Goal: Check status: Check status

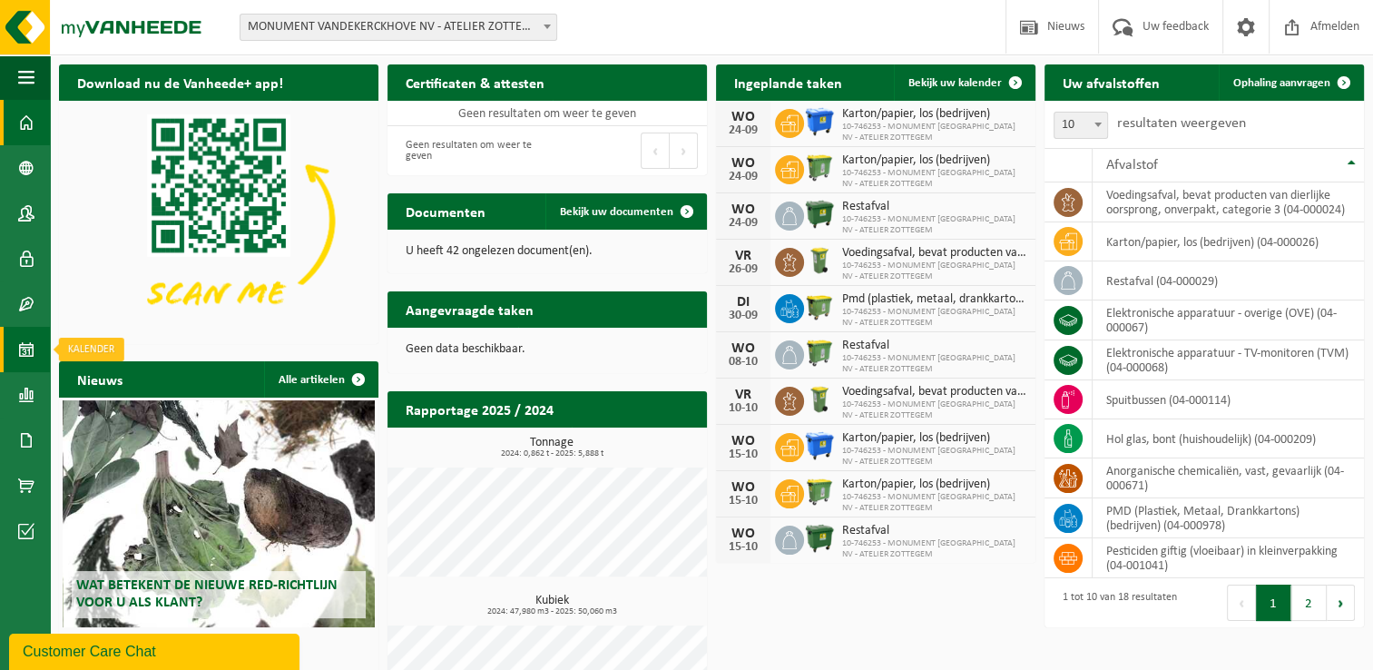
click at [18, 356] on span at bounding box center [26, 349] width 16 height 45
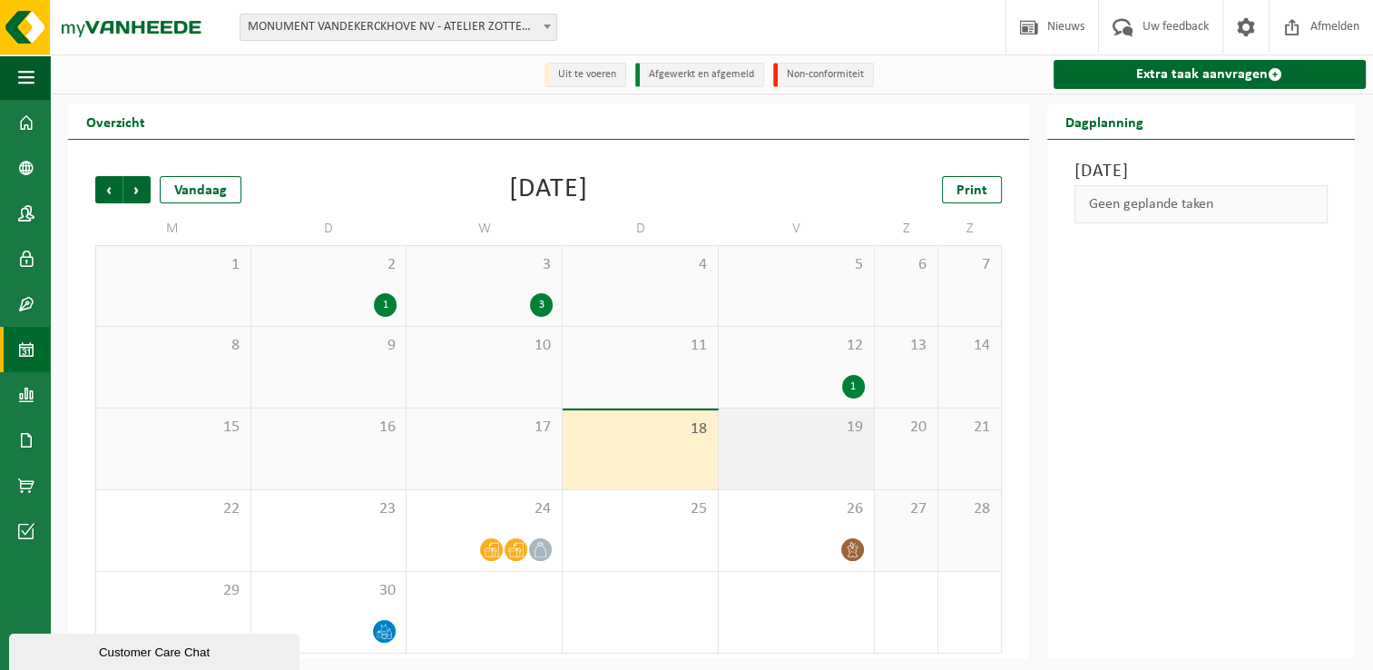
click at [744, 448] on div "19" at bounding box center [796, 448] width 155 height 81
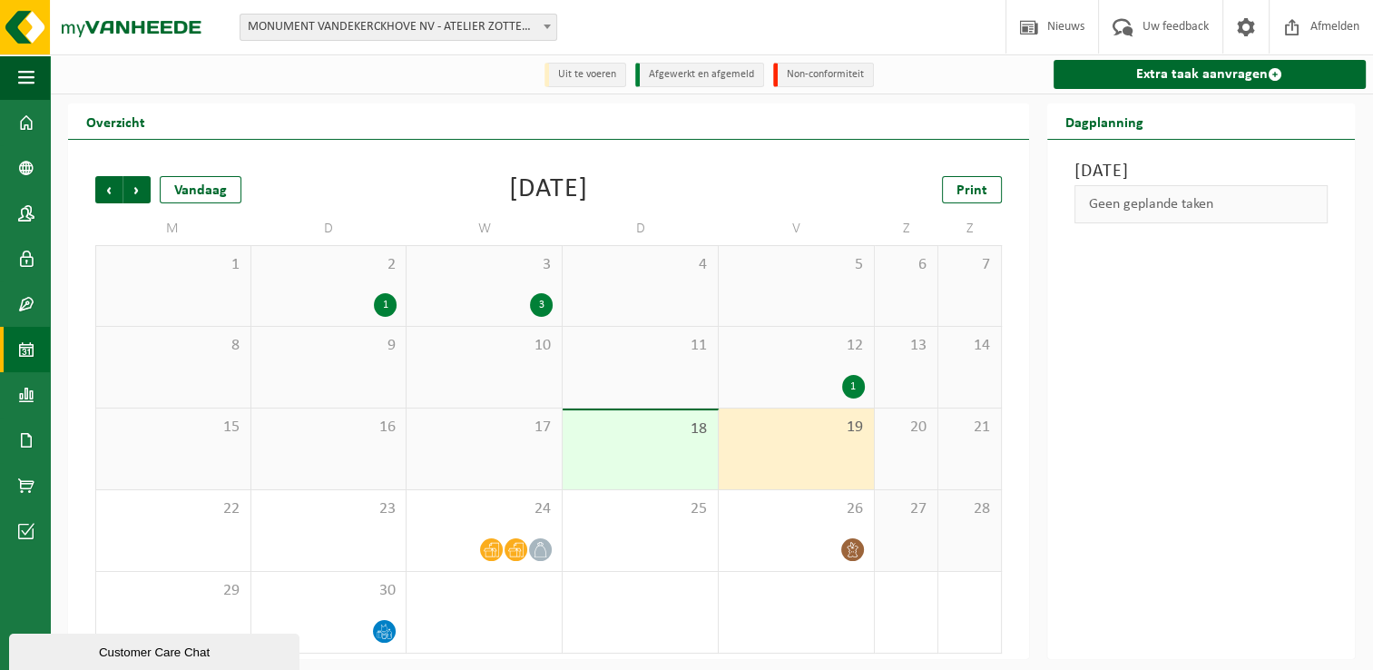
click at [655, 459] on div "18" at bounding box center [640, 449] width 155 height 79
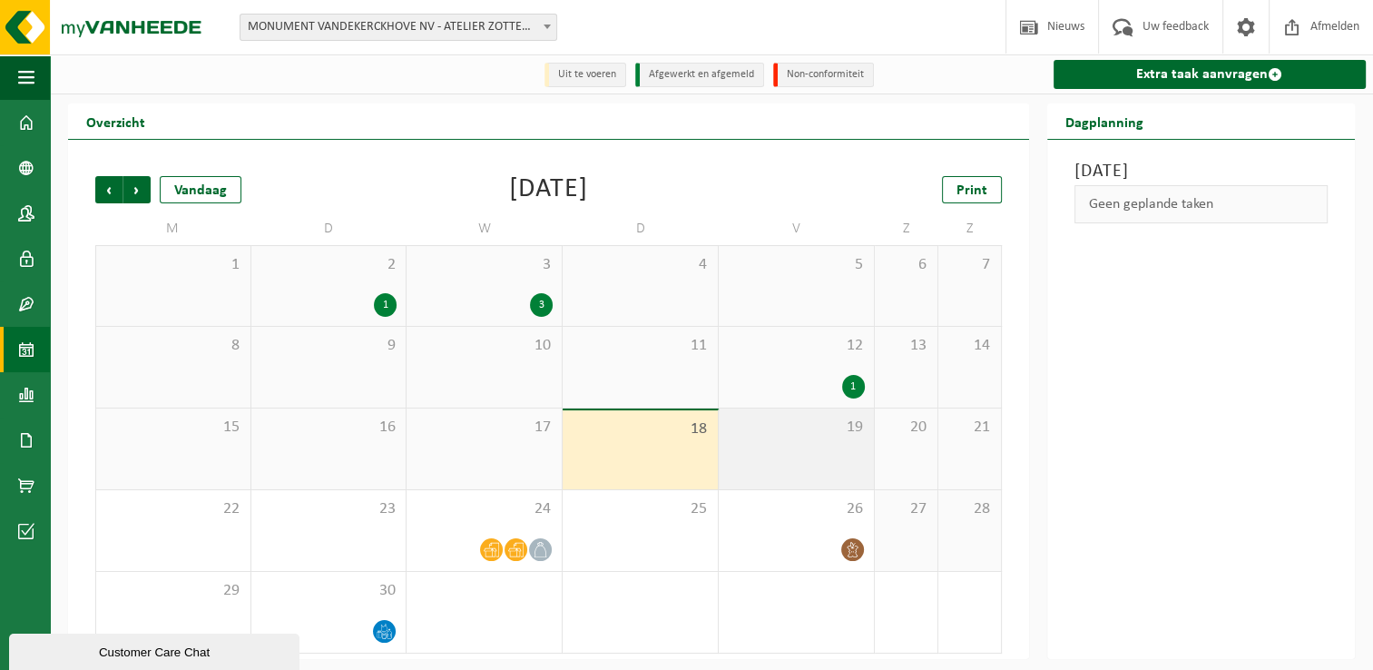
click at [818, 468] on div "19" at bounding box center [796, 448] width 155 height 81
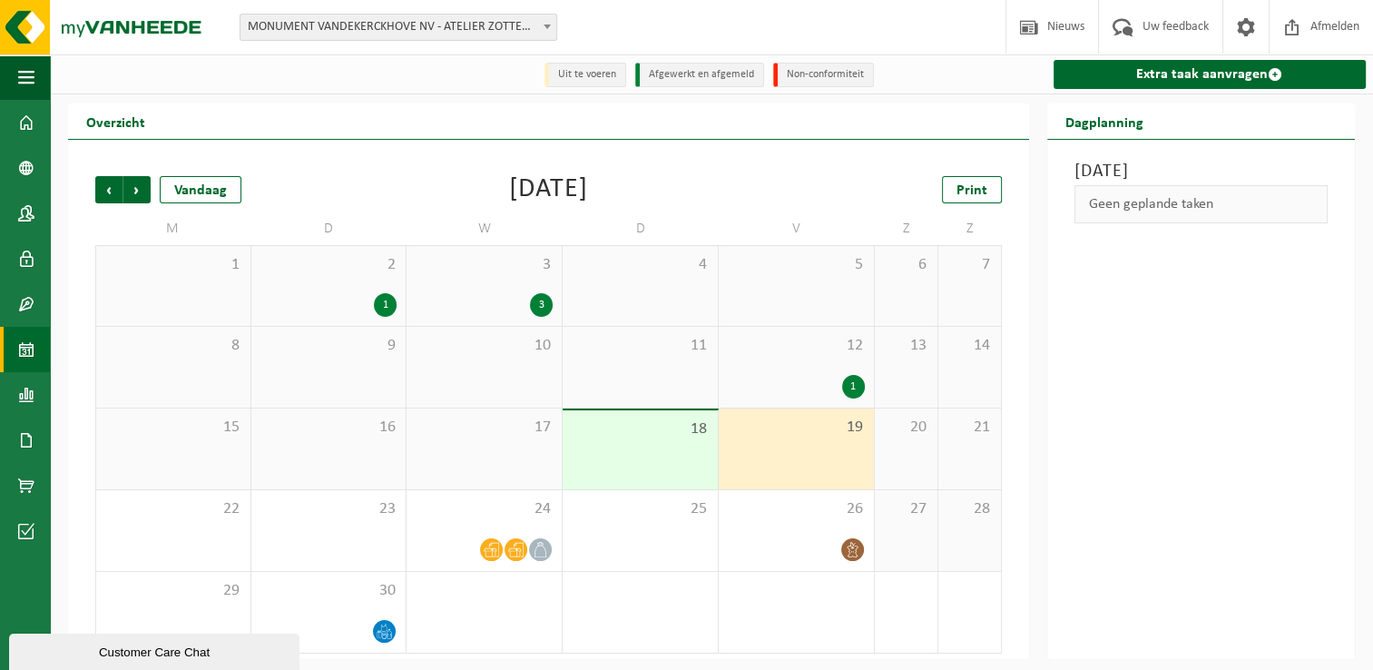
click at [426, 451] on div "17" at bounding box center [483, 448] width 155 height 81
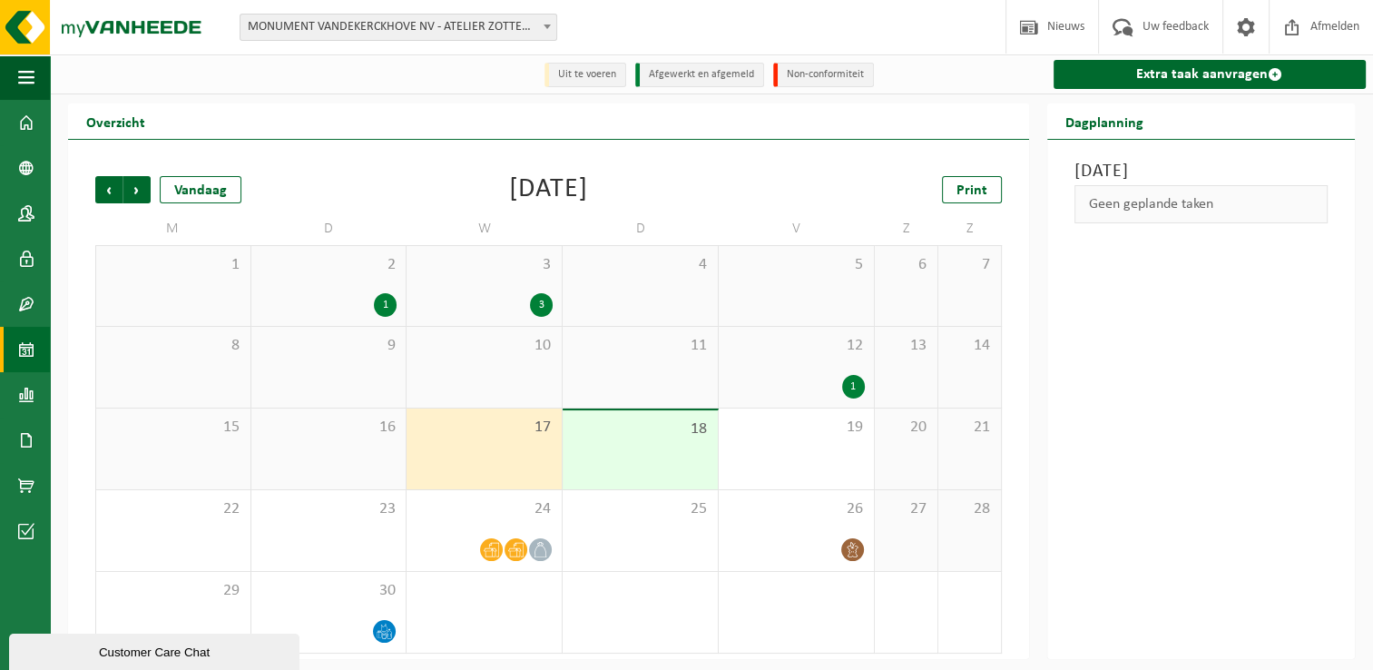
click at [343, 452] on div "16" at bounding box center [328, 448] width 155 height 81
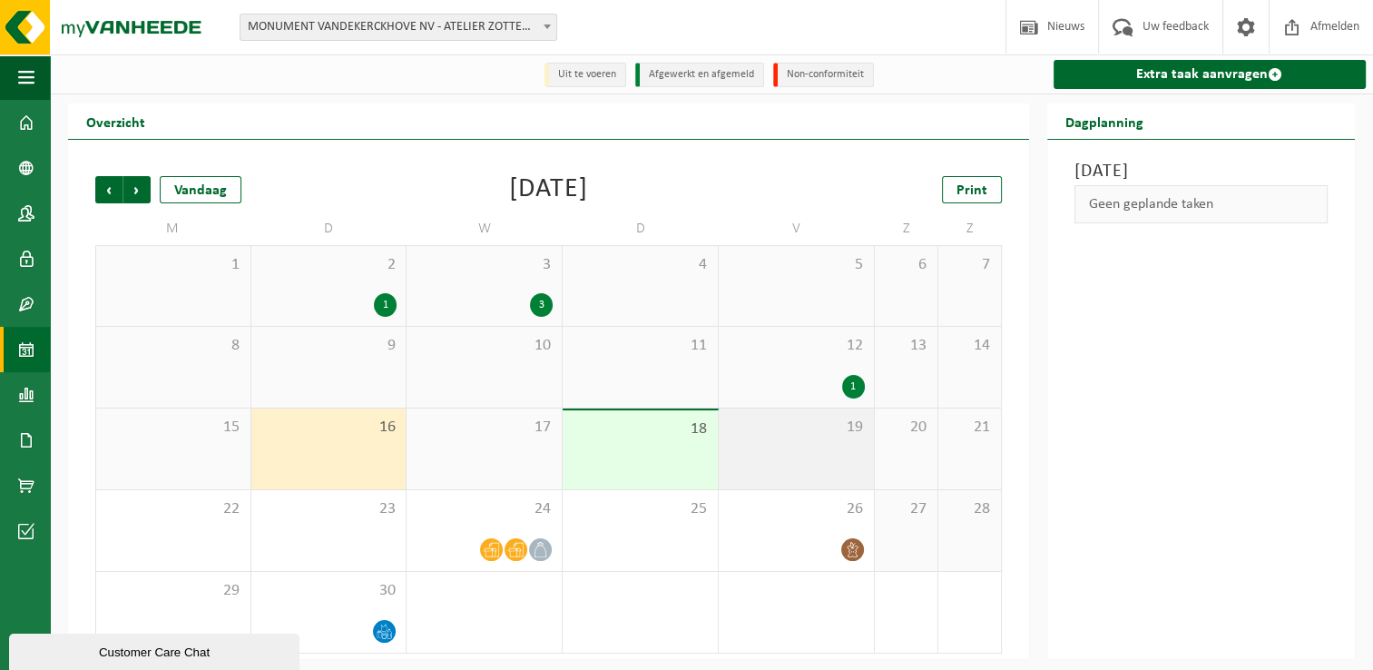
click at [773, 484] on div "19" at bounding box center [796, 448] width 155 height 81
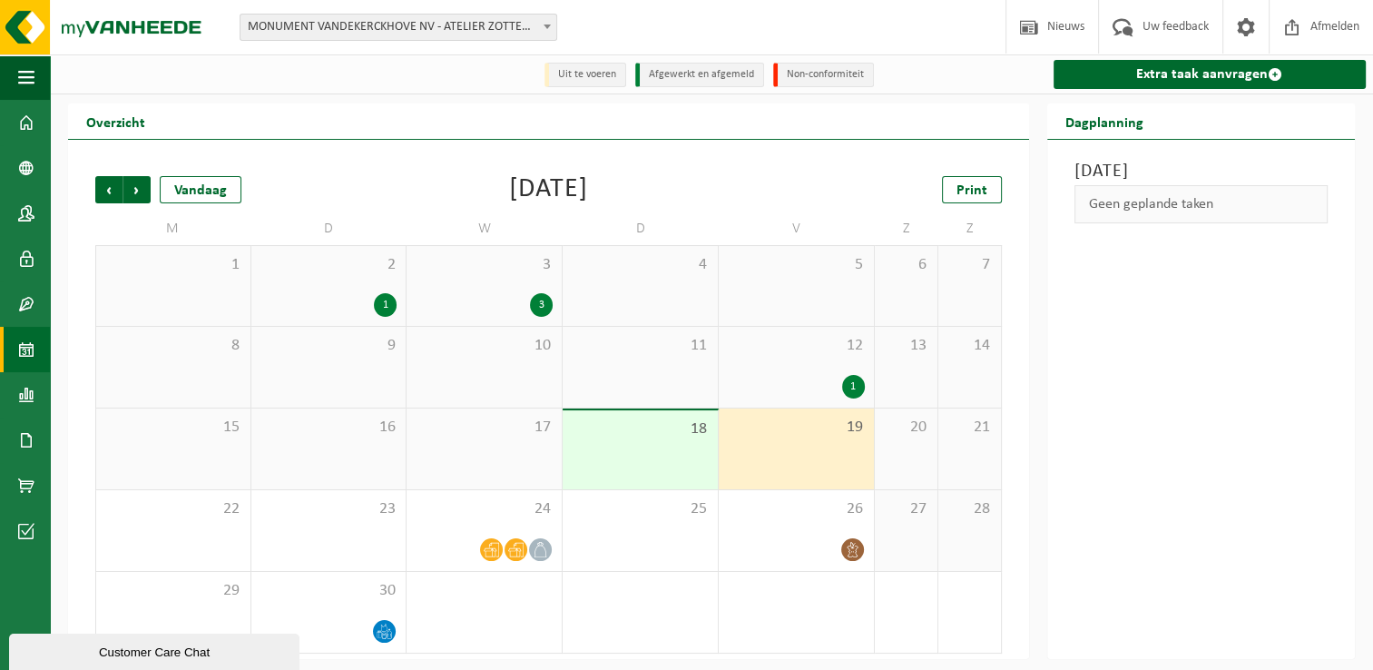
click at [466, 460] on div "17" at bounding box center [483, 448] width 155 height 81
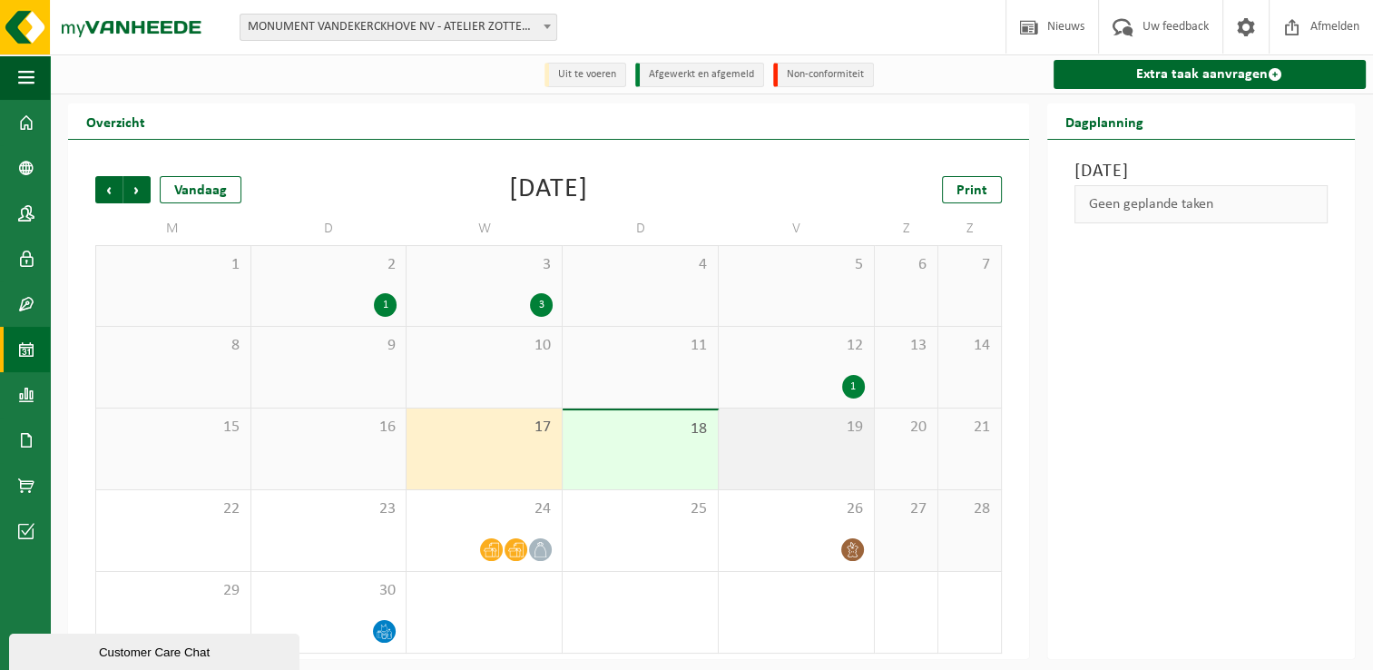
click at [781, 475] on div "19" at bounding box center [796, 448] width 155 height 81
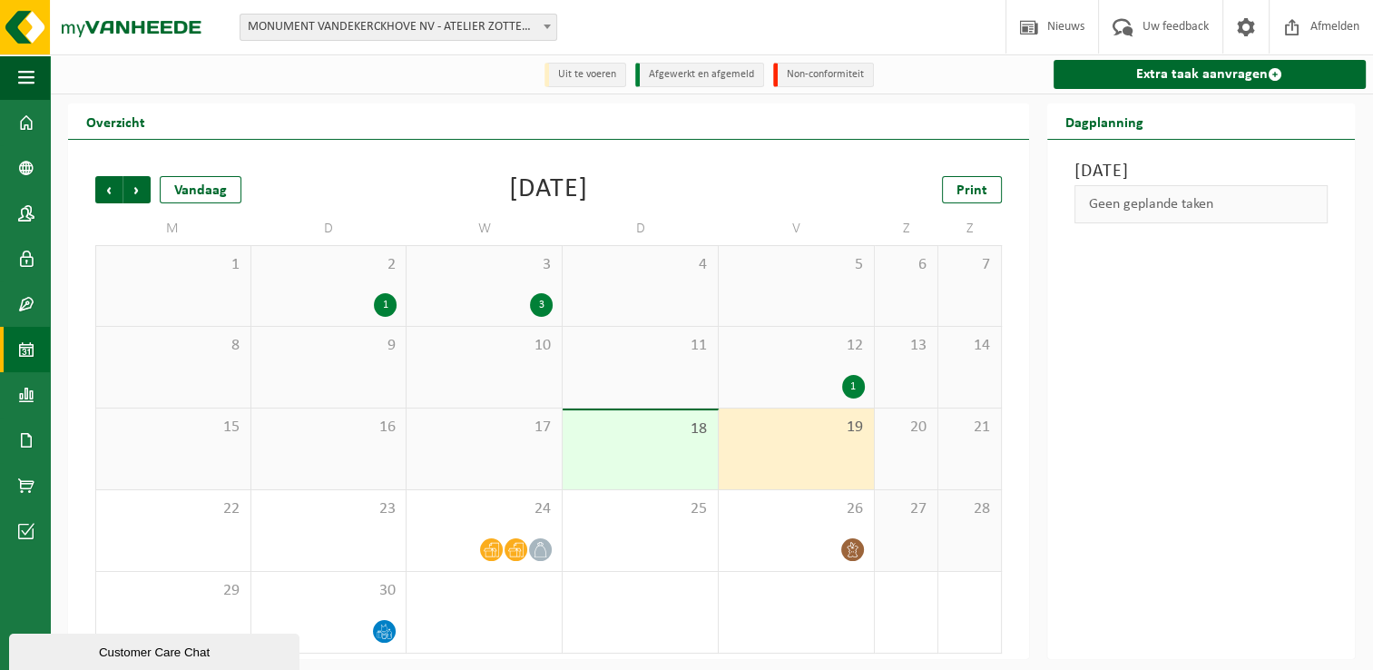
click at [818, 474] on div "19" at bounding box center [796, 448] width 155 height 81
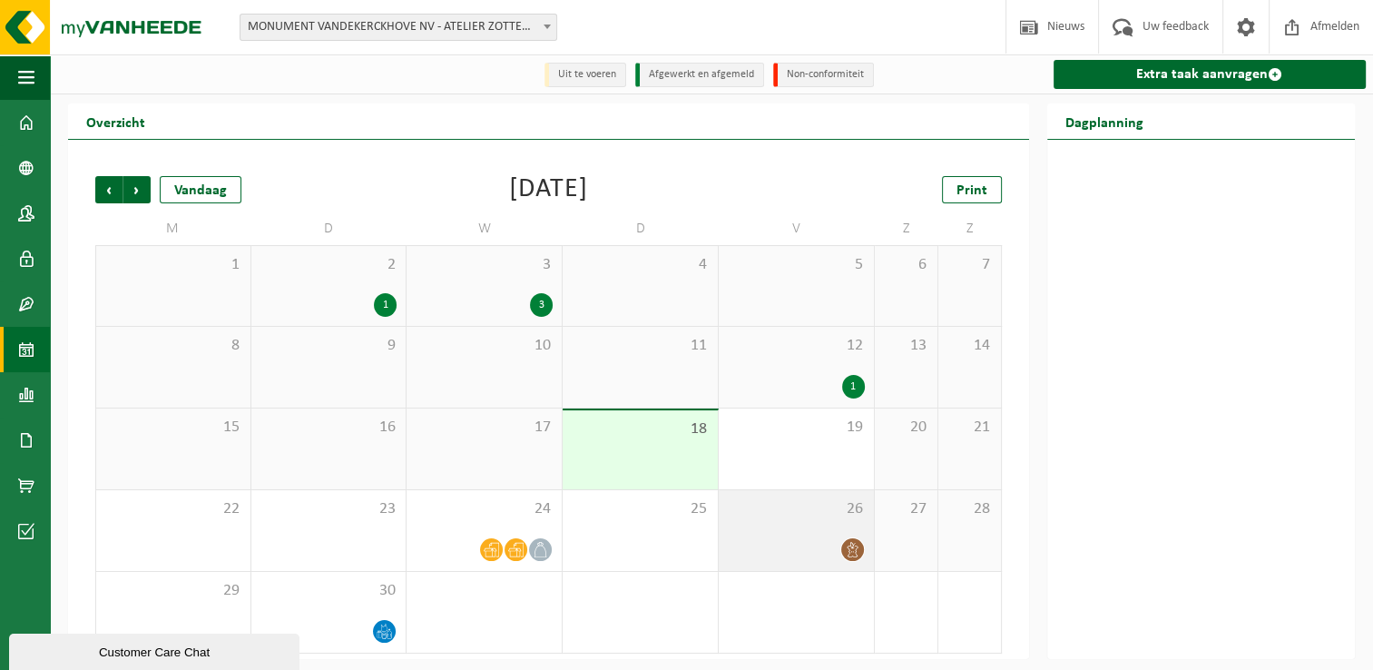
scroll to position [3, 0]
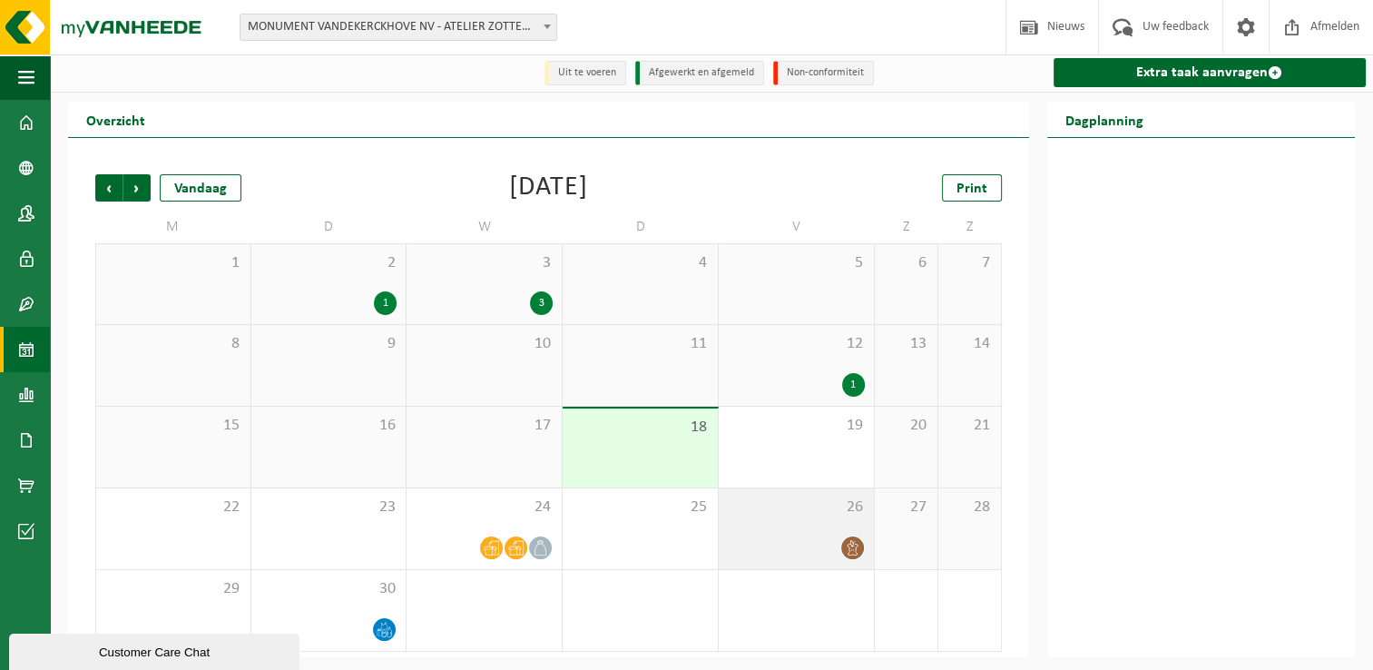
click at [805, 509] on span "26" at bounding box center [796, 507] width 137 height 20
